Goal: Information Seeking & Learning: Learn about a topic

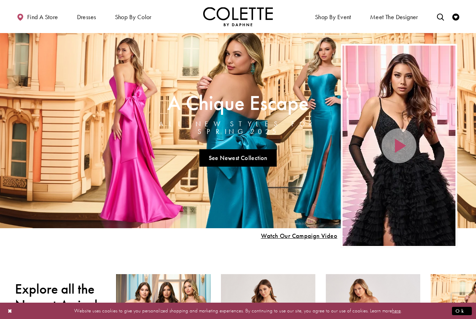
click at [42, 15] on span "Find a store" at bounding box center [42, 17] width 31 height 7
click at [43, 15] on span "Find a store" at bounding box center [42, 17] width 31 height 7
click at [39, 20] on span "Find a store" at bounding box center [42, 17] width 31 height 7
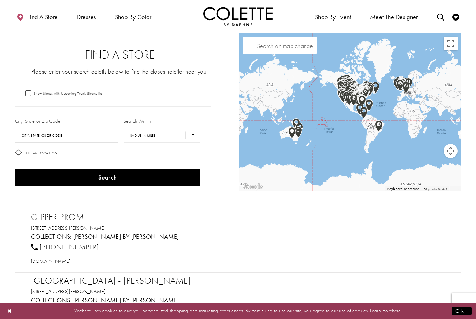
click at [0, 0] on span "PROM DRESSES" at bounding box center [0, 0] width 0 height 0
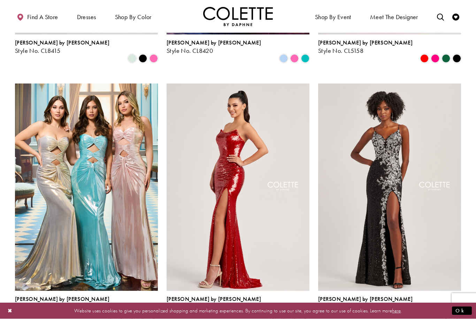
scroll to position [1153, 0]
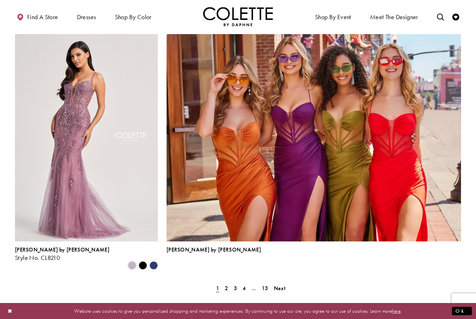
click at [227, 285] on span "2" at bounding box center [226, 288] width 3 height 7
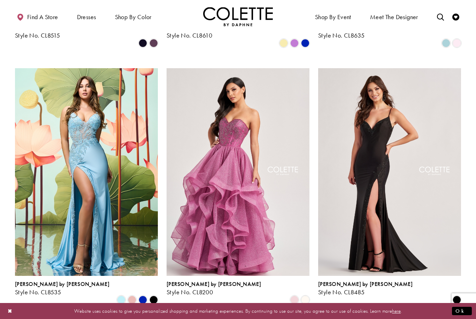
scroll to position [914, 0]
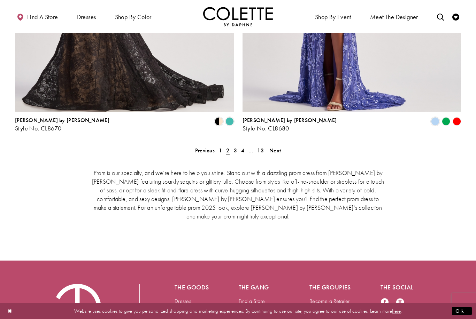
click at [277, 147] on span "Next" at bounding box center [274, 150] width 11 height 7
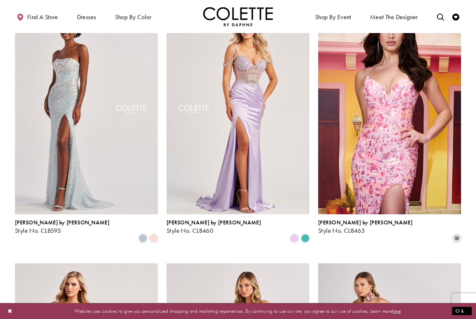
scroll to position [462, 0]
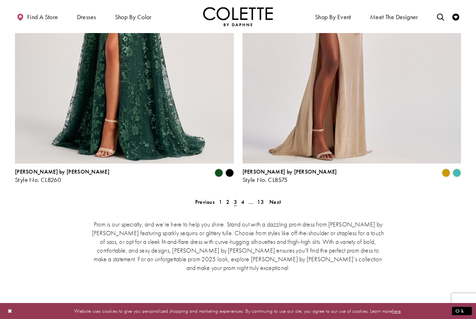
click at [278, 198] on span "Next" at bounding box center [274, 201] width 11 height 7
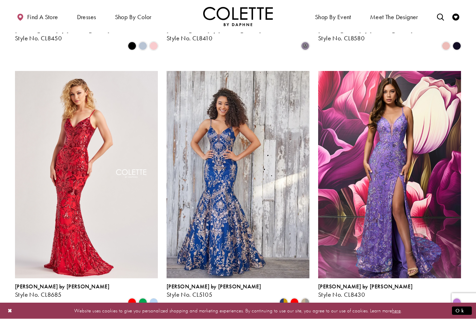
scroll to position [398, 0]
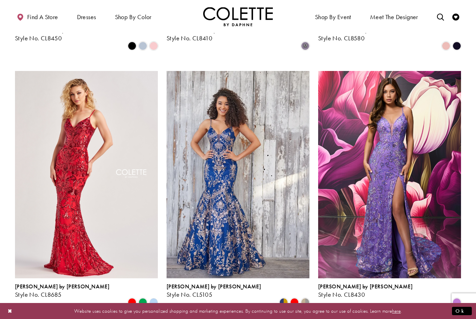
click at [255, 226] on img "Visit Colette by Daphne Style No. CL5105 Page" at bounding box center [237, 174] width 143 height 207
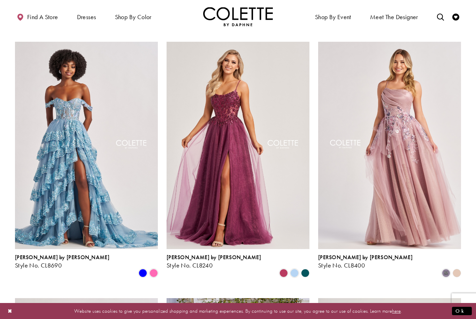
scroll to position [671, 0]
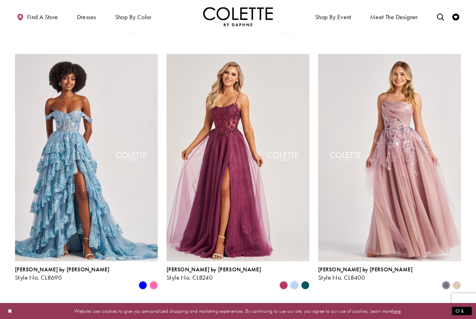
click at [116, 200] on img "Visit Colette by Daphne Style No. CL8690 Page" at bounding box center [86, 157] width 143 height 207
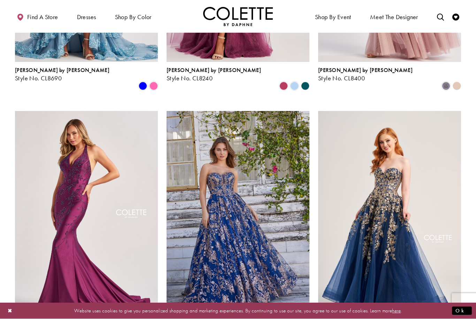
scroll to position [875, 0]
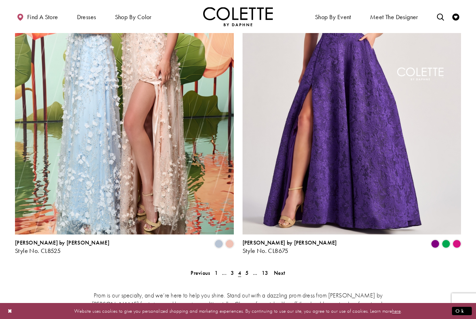
click at [275, 269] on span "Next" at bounding box center [279, 272] width 11 height 7
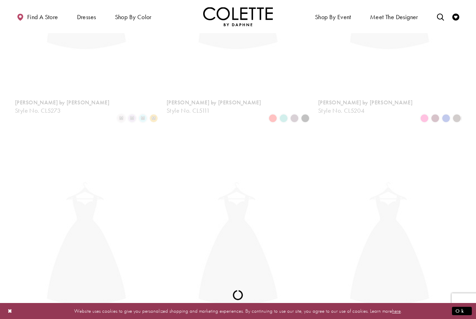
scroll to position [178, 0]
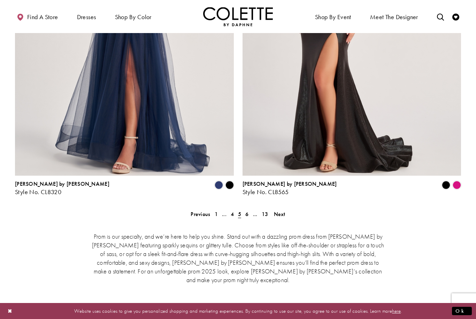
click at [283, 211] on span "Next" at bounding box center [279, 214] width 11 height 7
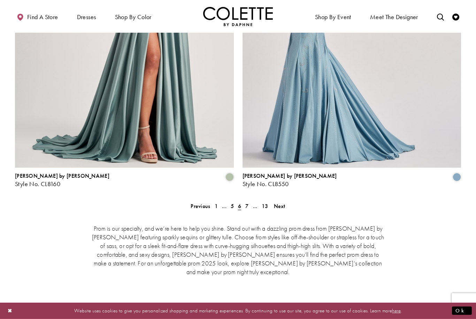
scroll to position [1393, 0]
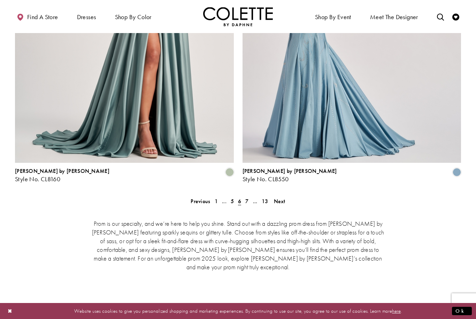
click at [280, 198] on span "Next" at bounding box center [279, 201] width 11 height 7
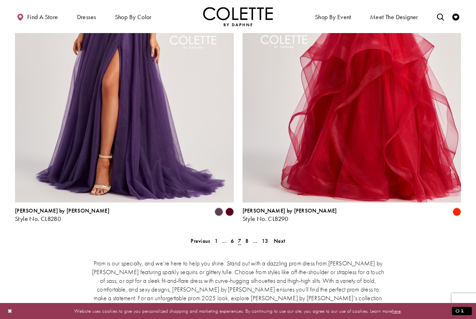
scroll to position [1356, 0]
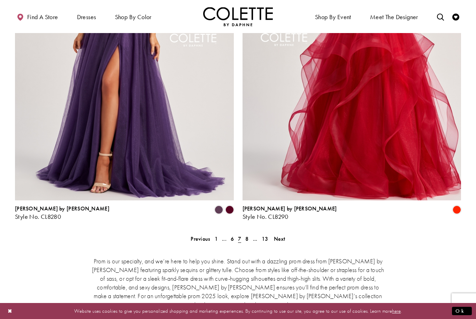
click at [278, 235] on span "Next" at bounding box center [279, 238] width 11 height 7
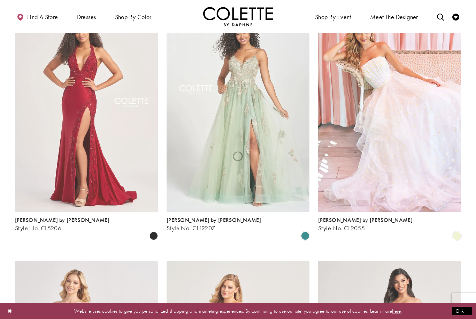
scroll to position [178, 0]
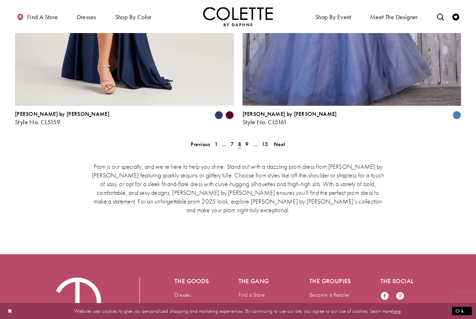
click at [285, 139] on link "Next" at bounding box center [280, 144] width 16 height 10
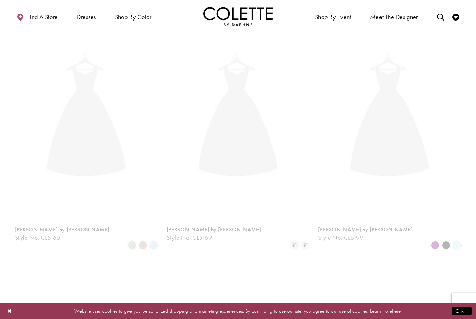
scroll to position [178, 0]
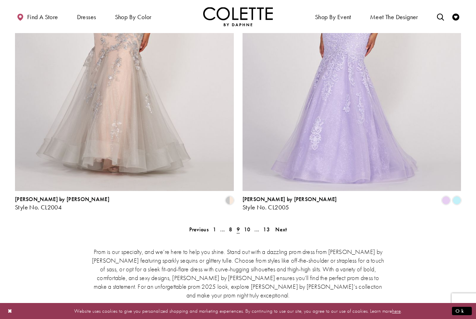
click at [283, 226] on span "Next" at bounding box center [280, 229] width 11 height 7
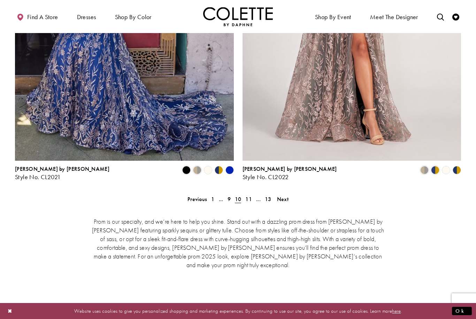
scroll to position [1395, 0]
click at [284, 196] on span "Next" at bounding box center [282, 199] width 11 height 7
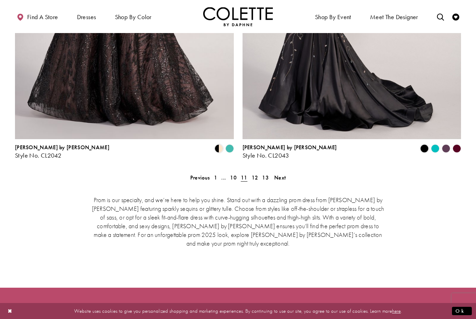
scroll to position [1430, 0]
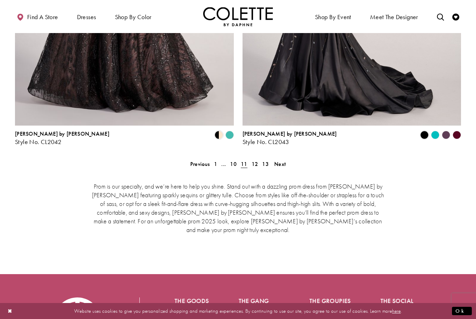
click at [286, 159] on link "Next" at bounding box center [280, 164] width 16 height 10
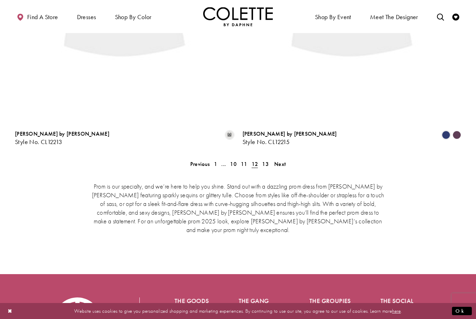
scroll to position [178, 0]
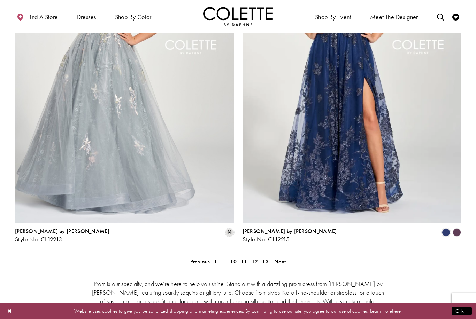
click at [284, 258] on span "Next" at bounding box center [279, 261] width 11 height 7
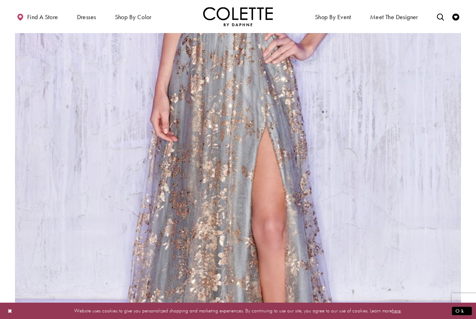
scroll to position [1205, 0]
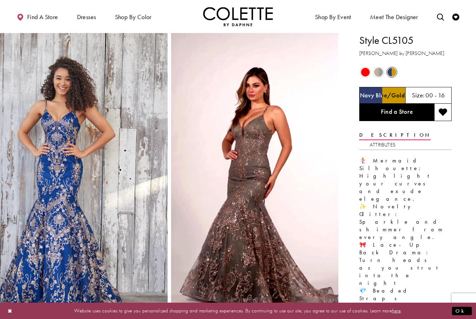
click at [364, 74] on span "Product color controls state depends on size chosen" at bounding box center [365, 72] width 9 height 9
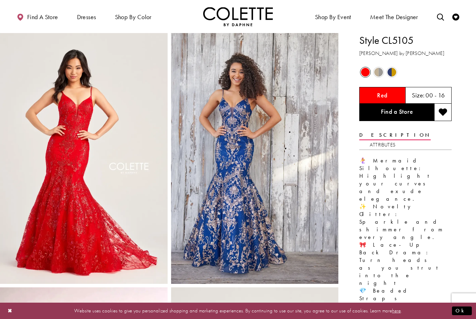
click at [388, 75] on span "Product color controls state depends on size chosen" at bounding box center [391, 72] width 9 height 9
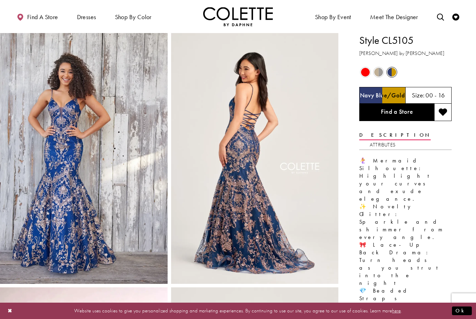
click at [380, 71] on span "Product color controls state depends on size chosen" at bounding box center [378, 72] width 9 height 9
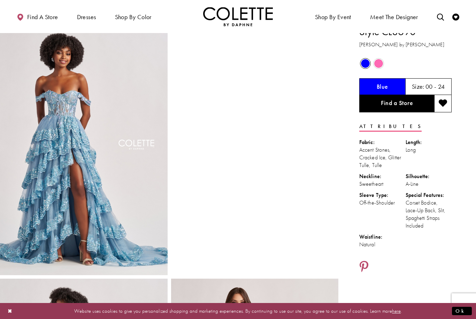
scroll to position [9, 0]
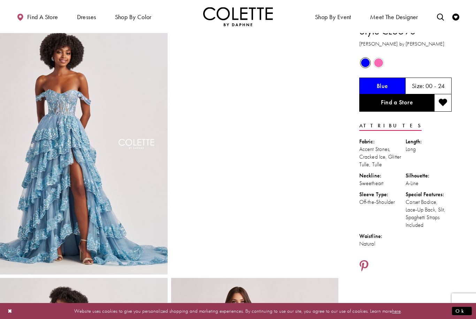
click at [379, 61] on span "Product color controls state depends on size chosen" at bounding box center [378, 62] width 9 height 9
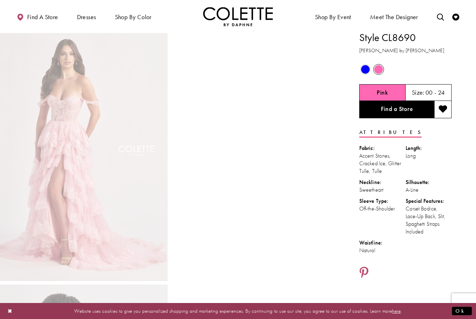
scroll to position [0, 0]
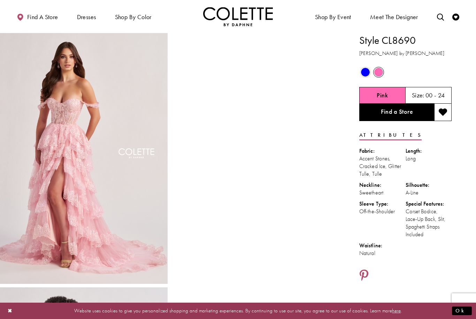
click at [366, 71] on span "Product color controls state depends on size chosen" at bounding box center [365, 72] width 9 height 9
